Goal: Task Accomplishment & Management: Manage account settings

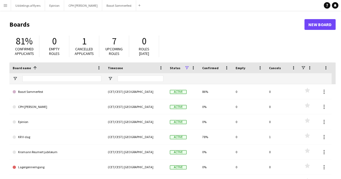
click at [9, 6] on button "Menu" at bounding box center [5, 5] width 11 height 11
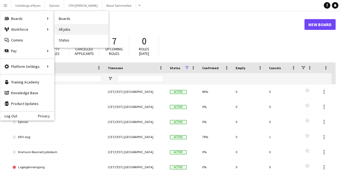
click at [66, 25] on link "All jobs" at bounding box center [81, 29] width 54 height 11
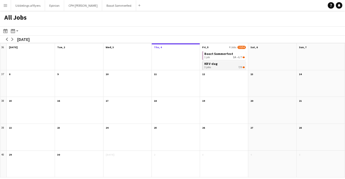
click at [225, 66] on div "3 jobs 7/9" at bounding box center [224, 67] width 40 height 3
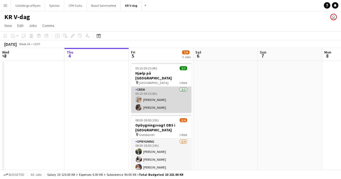
click at [172, 98] on app-card-role "Crew 2/2 05:15-09:15 (4h) Sofia Arvling Andreasen Wilhelmina Lomude" at bounding box center [161, 100] width 60 height 26
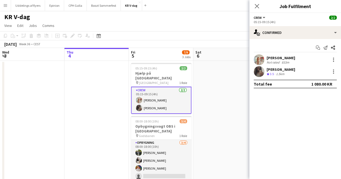
click at [287, 61] on div "833m" at bounding box center [286, 62] width 10 height 4
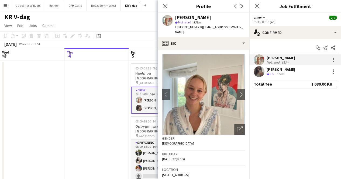
click at [276, 71] on div "Wilhelmina Lomude" at bounding box center [281, 69] width 29 height 5
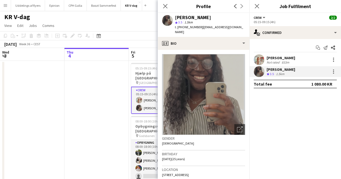
click at [275, 59] on div "Sofia Arvling Andreasen" at bounding box center [281, 58] width 29 height 5
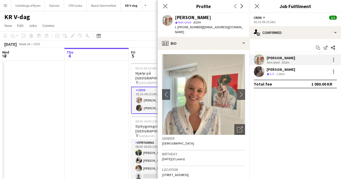
click at [95, 92] on app-date-cell at bounding box center [96, 157] width 64 height 192
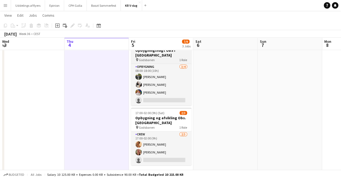
scroll to position [75, 0]
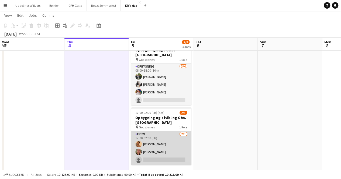
click at [164, 139] on app-card-role "Crew 2/3 17:00-02:00 (9h) Xenia Sif Nielsen Silja Weigelt Jensen single-neutral…" at bounding box center [161, 148] width 60 height 34
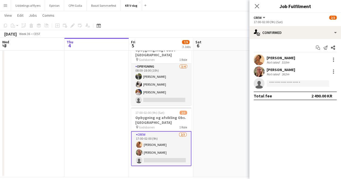
click at [259, 57] on app-user-avatar at bounding box center [259, 59] width 11 height 11
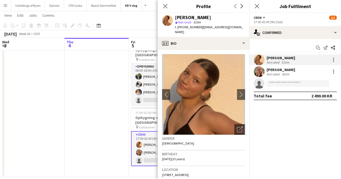
click at [259, 57] on app-user-avatar at bounding box center [259, 59] width 11 height 11
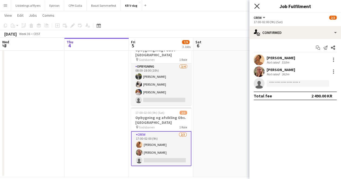
click at [256, 6] on icon at bounding box center [256, 6] width 5 height 5
